Goal: Information Seeking & Learning: Learn about a topic

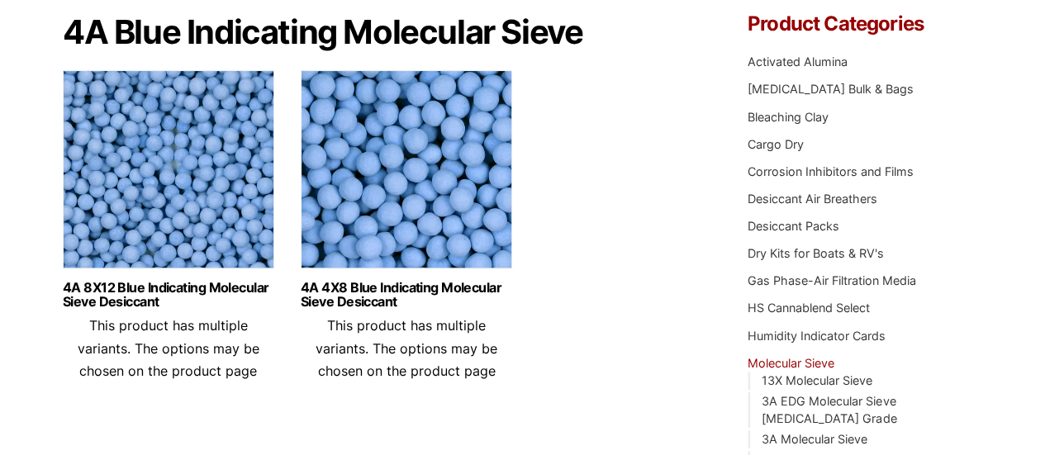
scroll to position [165, 0]
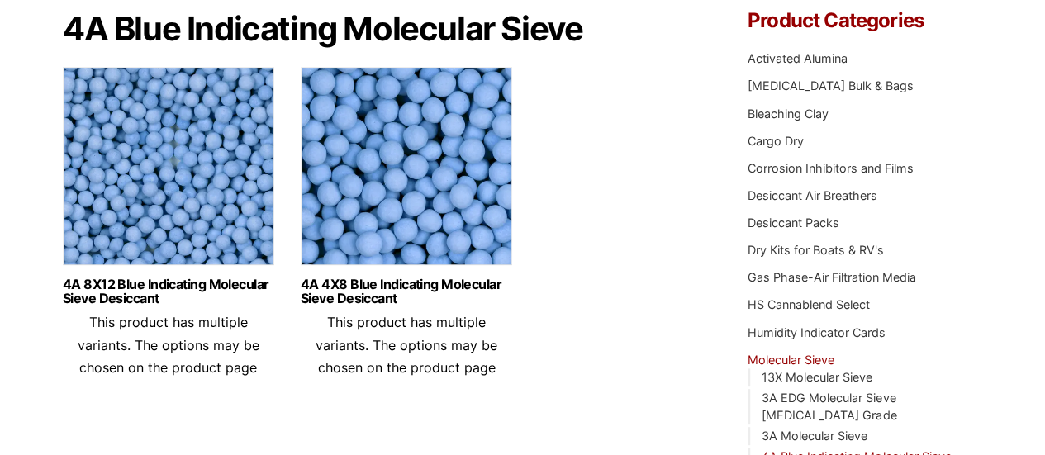
click at [443, 160] on img at bounding box center [406, 170] width 211 height 207
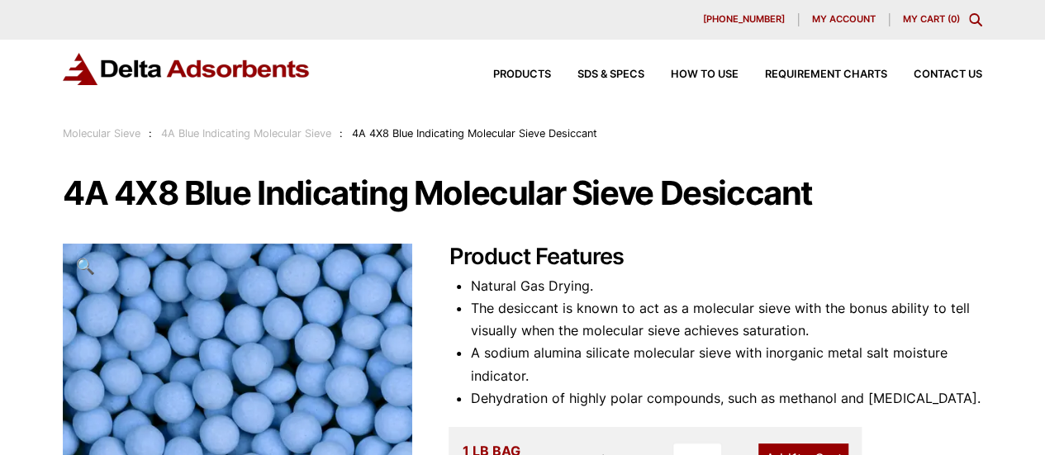
click at [985, 121] on div "Products SDS & SPECS How to Use Requirement Charts Contact Us" at bounding box center [522, 82] width 1045 height 85
click at [929, 180] on h1 "4A 4X8 Blue Indicating Molecular Sieve Desiccant" at bounding box center [523, 193] width 920 height 35
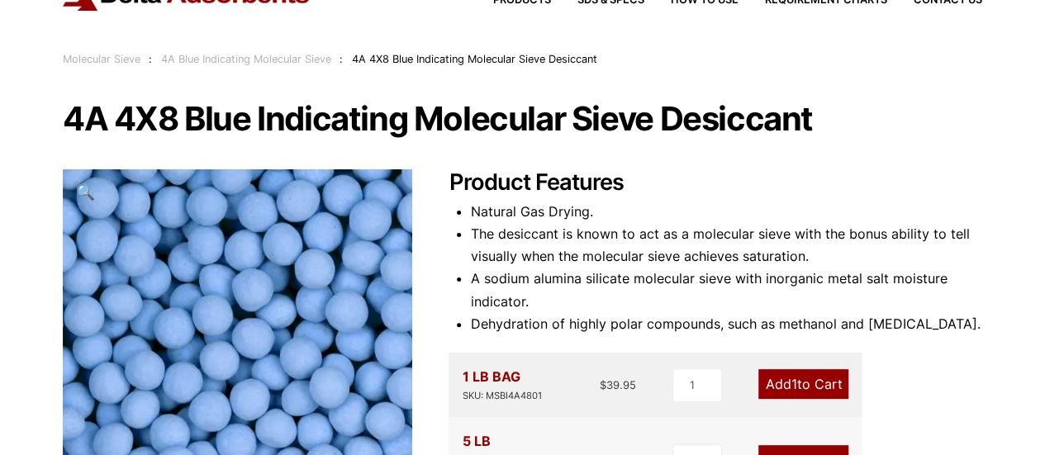
scroll to position [248, 0]
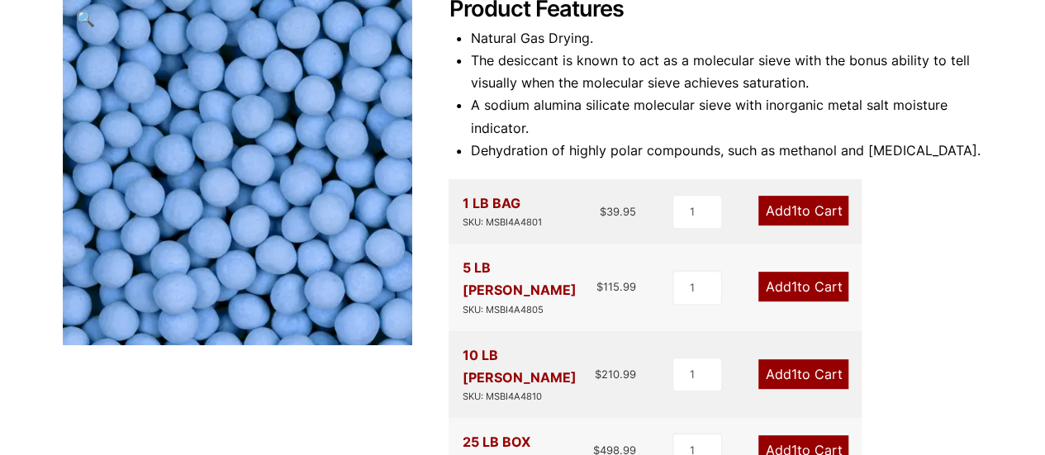
click at [511, 302] on div "SKU: MSBI4A4805" at bounding box center [529, 310] width 135 height 16
copy div "MSBI4A4805"
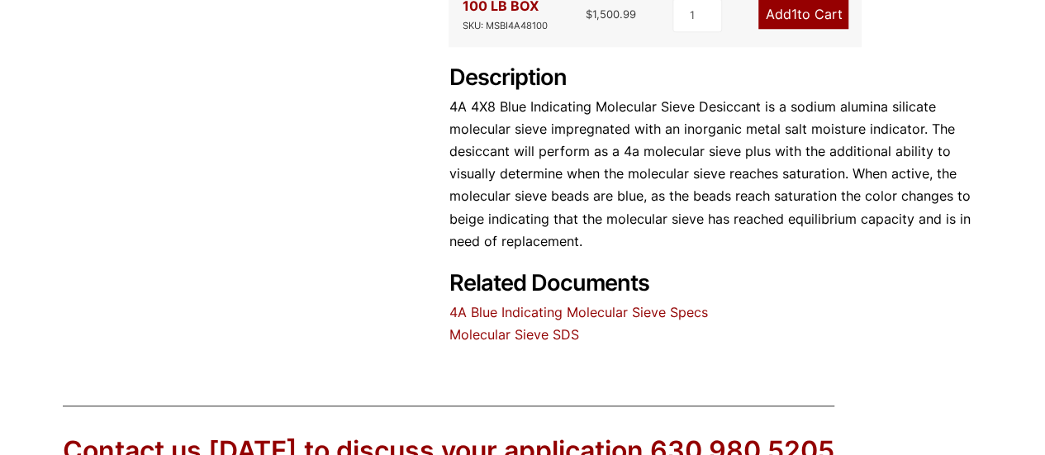
scroll to position [810, 0]
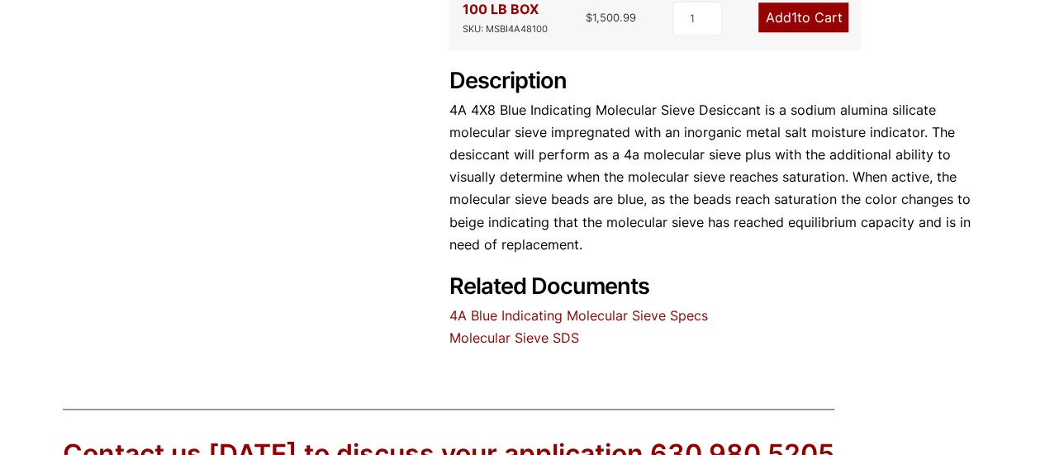
click at [628, 307] on link "4A Blue Indicating Molecular Sieve Specs" at bounding box center [578, 315] width 259 height 17
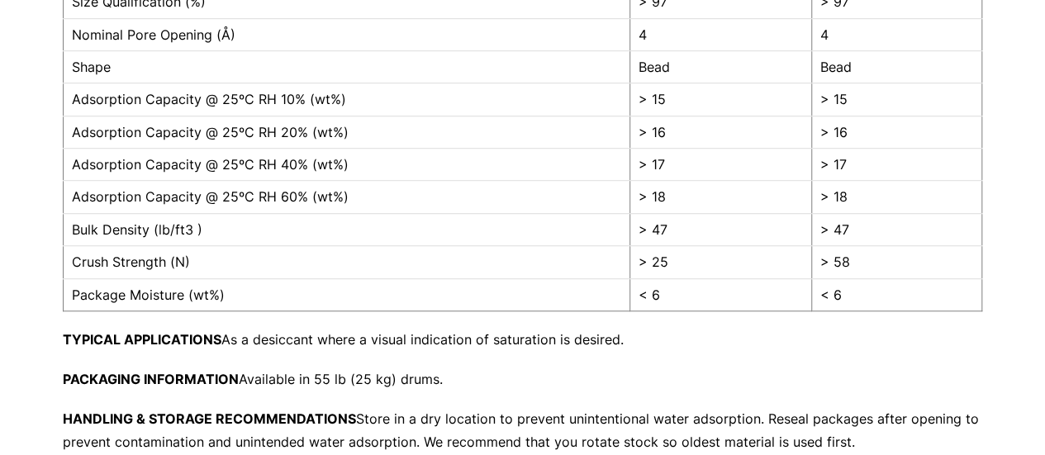
scroll to position [496, 0]
